Goal: Information Seeking & Learning: Learn about a topic

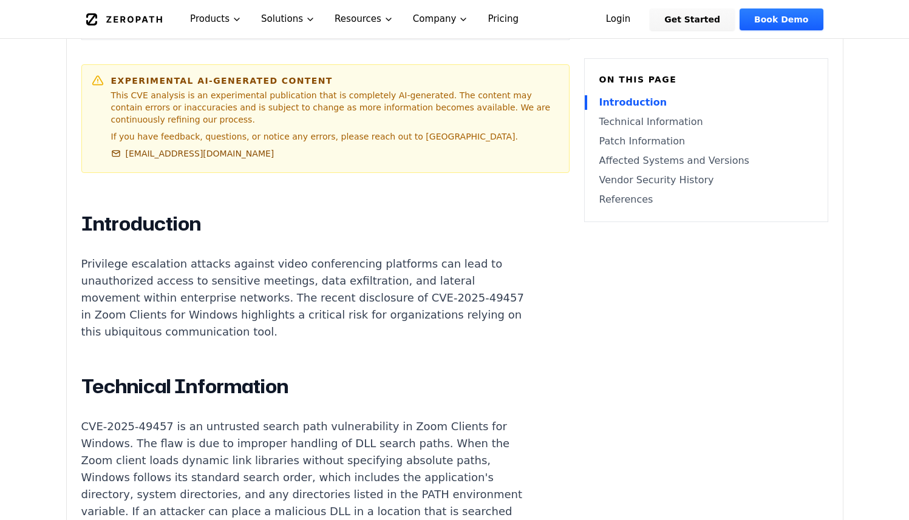
scroll to position [682, 0]
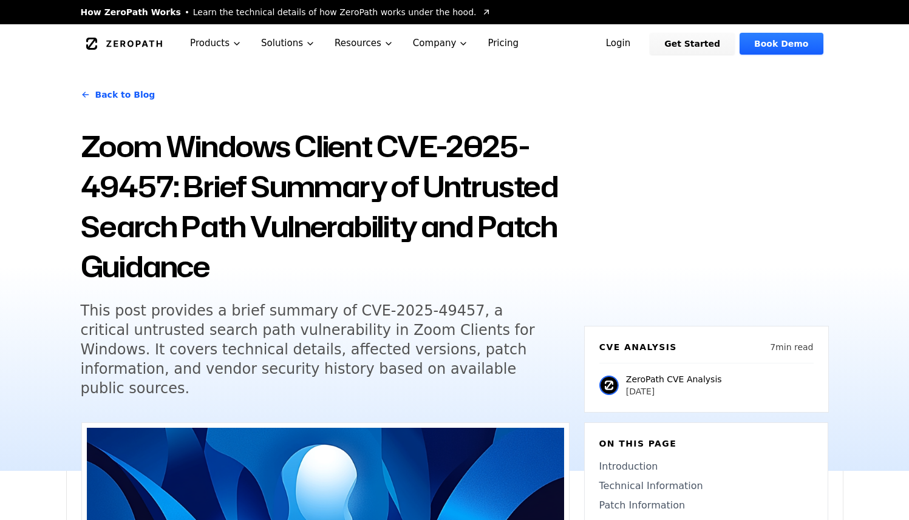
click at [371, 339] on h5 "This post provides a brief summary of CVE-2025-49457, a critical untrusted sear…" at bounding box center [314, 349] width 466 height 97
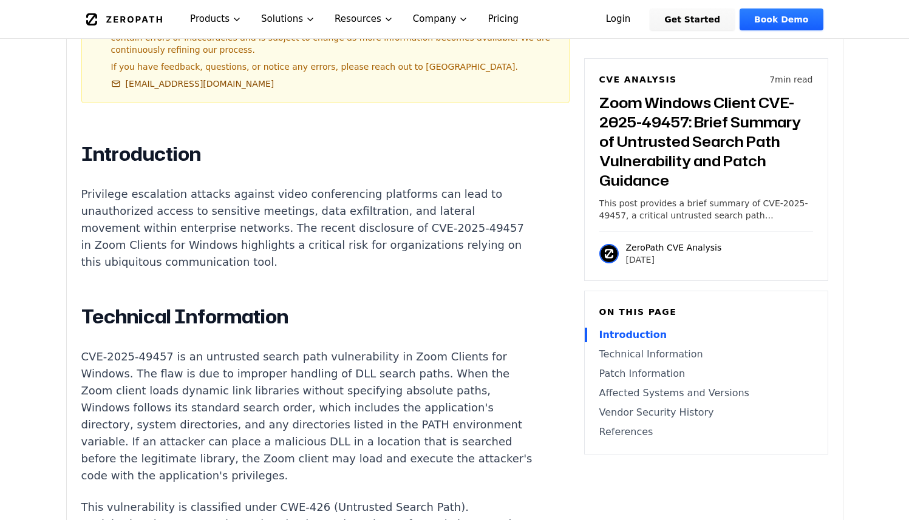
scroll to position [887, 0]
